Goal: Information Seeking & Learning: Learn about a topic

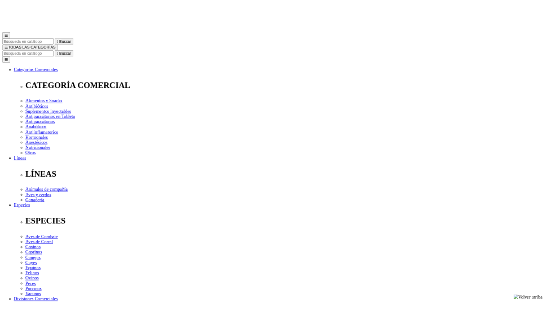
scroll to position [226, 0]
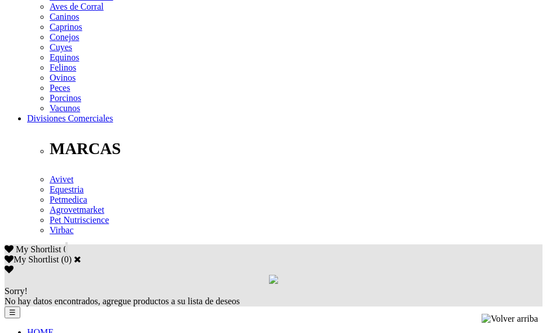
scroll to position [564, 0]
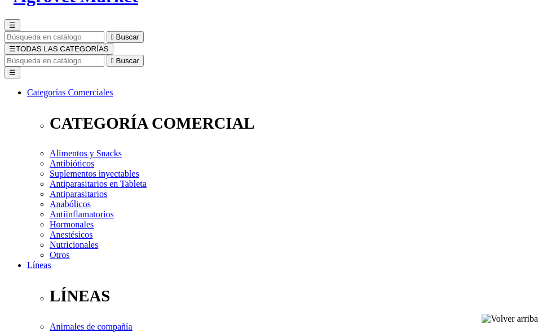
scroll to position [113, 0]
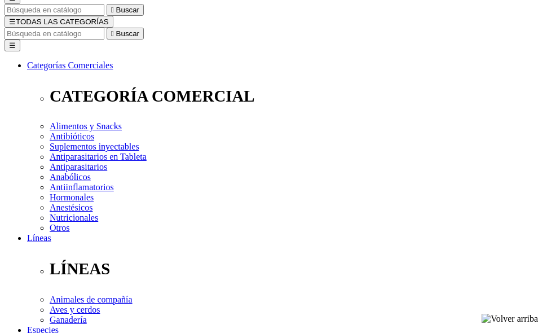
drag, startPoint x: 127, startPoint y: 146, endPoint x: 151, endPoint y: 152, distance: 24.6
drag, startPoint x: 434, startPoint y: 81, endPoint x: 278, endPoint y: 91, distance: 156.0
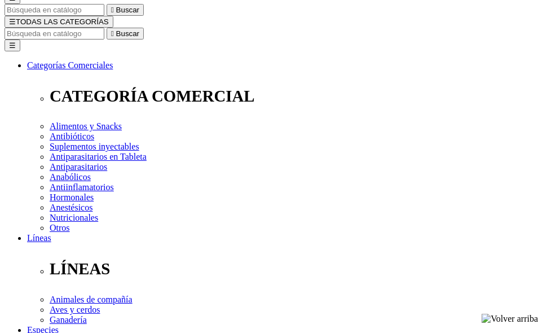
drag, startPoint x: 283, startPoint y: 83, endPoint x: 433, endPoint y: 80, distance: 150.6
copy h1 "FH-10 Factor Hepático 10"
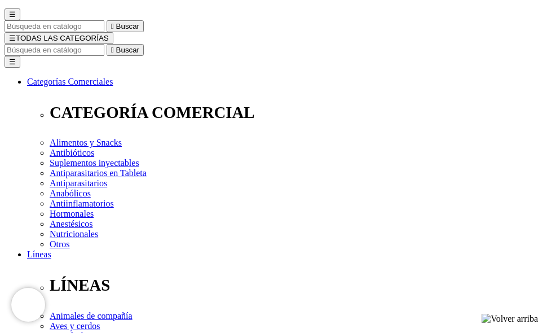
scroll to position [113, 0]
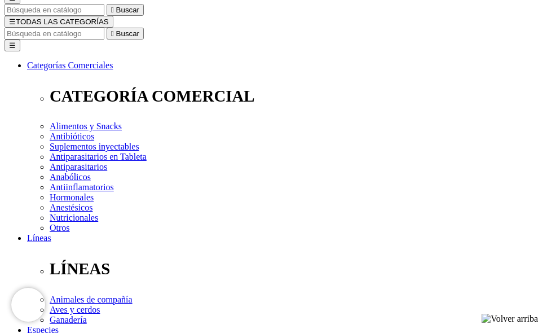
drag, startPoint x: 478, startPoint y: 286, endPoint x: 465, endPoint y: 126, distance: 160.7
